Goal: Find specific page/section: Find specific page/section

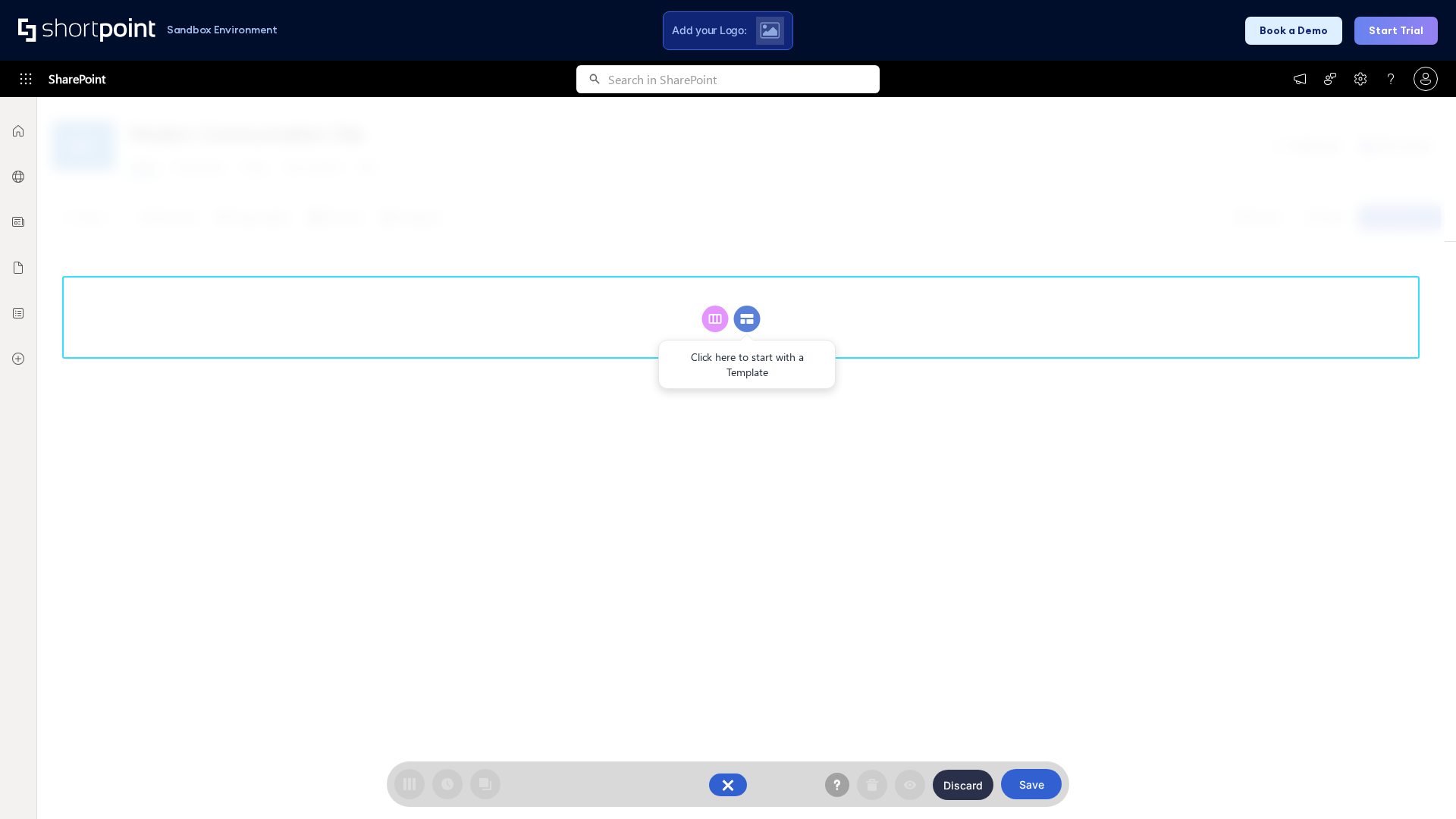
click at [747, 319] on circle at bounding box center [747, 319] width 27 height 26
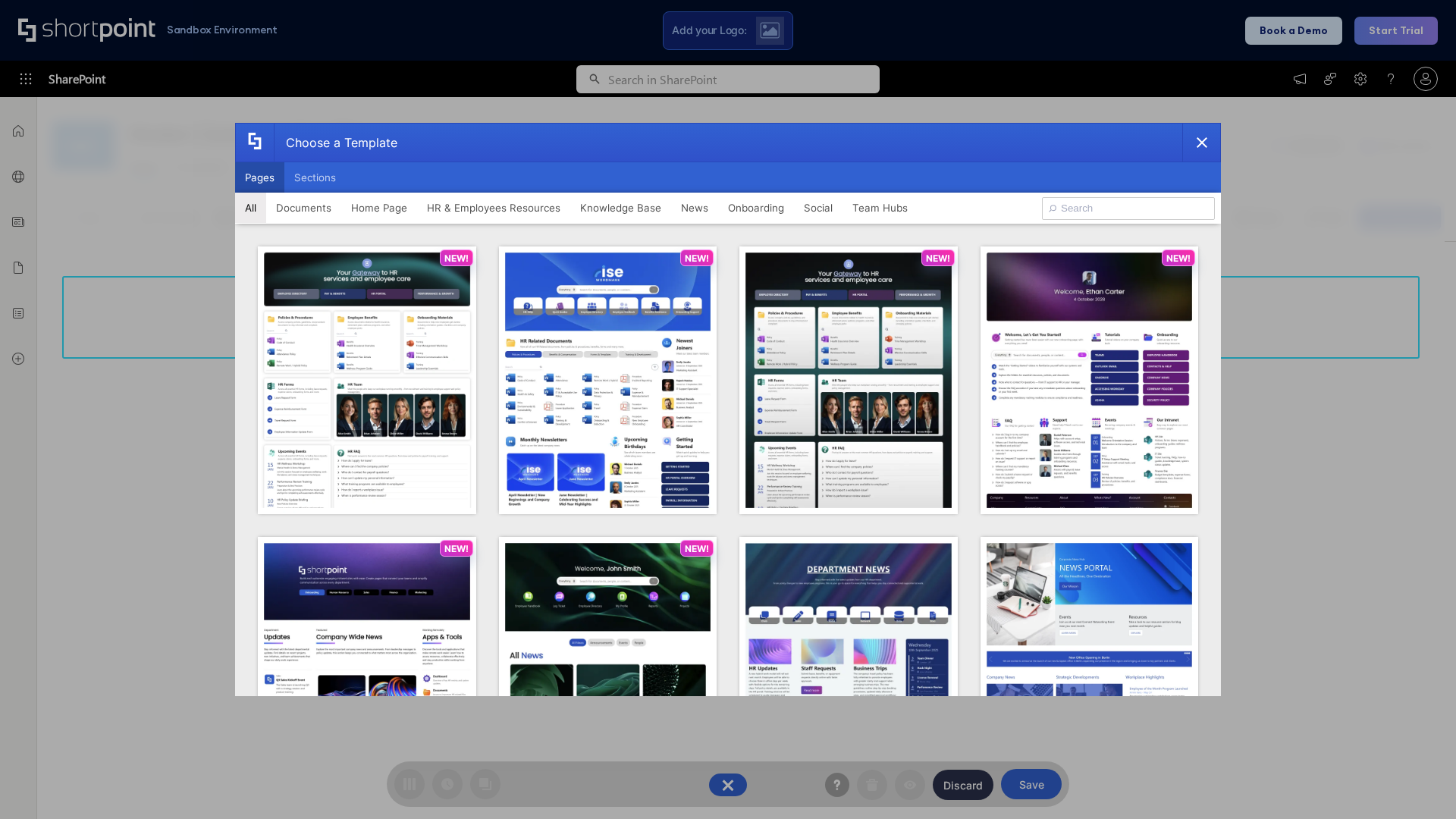
click at [259, 177] on button "Pages" at bounding box center [260, 177] width 50 height 31
type input "HR 5"
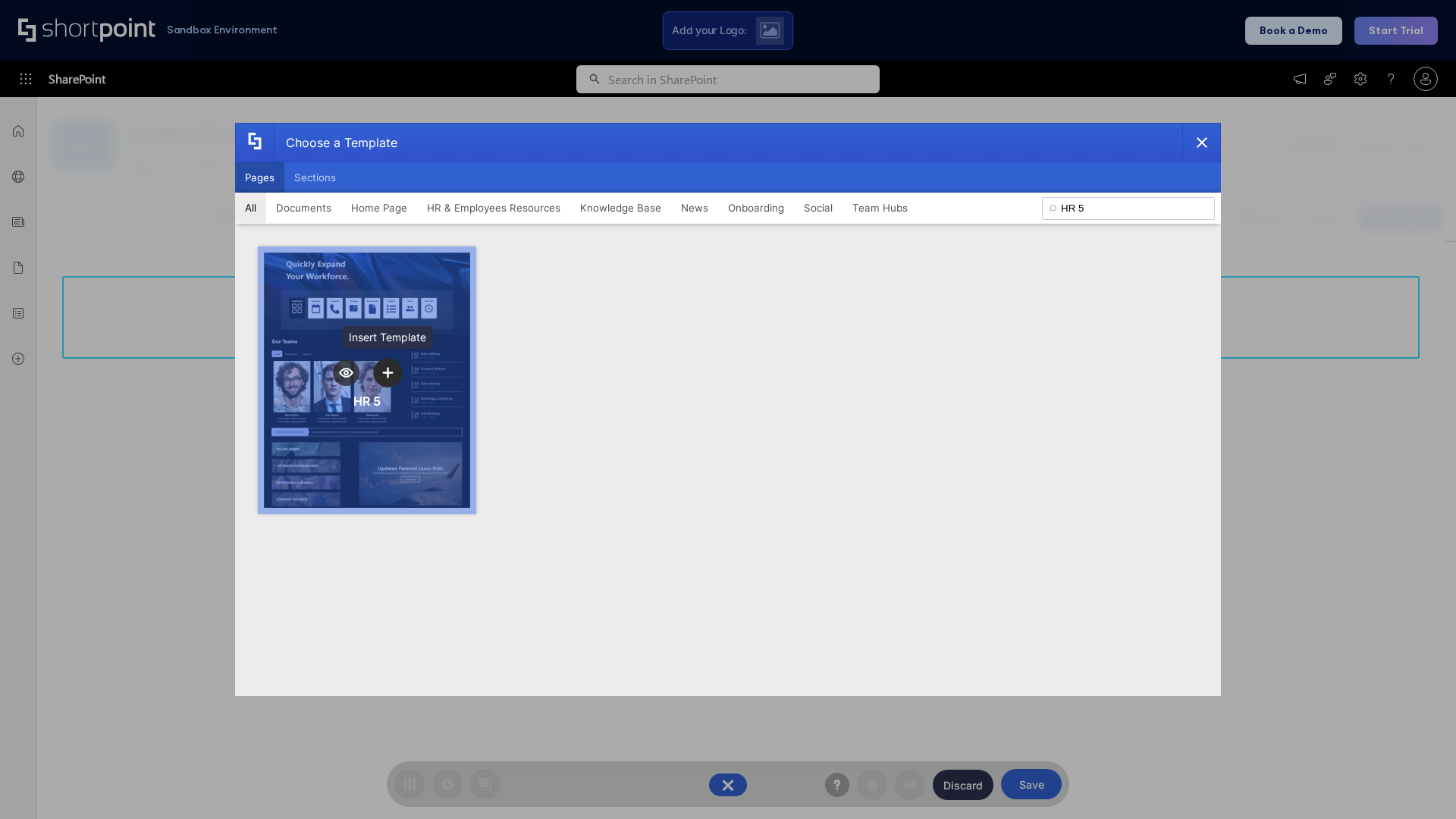
click at [388, 373] on icon "template selector" at bounding box center [388, 372] width 11 height 11
